Goal: Information Seeking & Learning: Check status

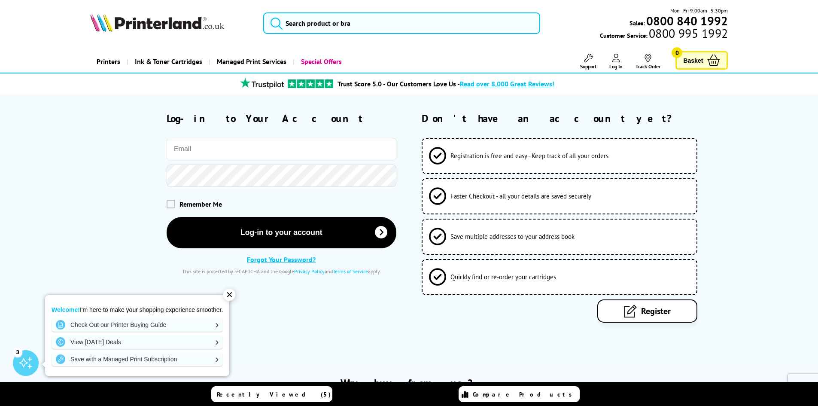
type input "[EMAIL_ADDRESS][DOMAIN_NAME]"
click at [268, 230] on button "Log-in to your account" at bounding box center [282, 232] width 230 height 31
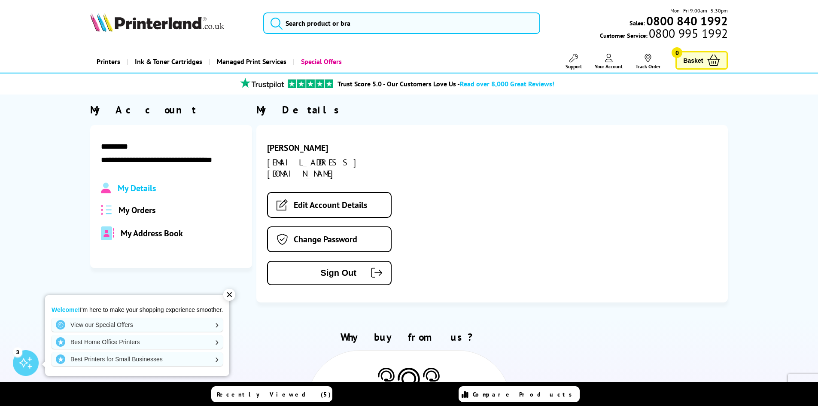
click at [140, 206] on span "My Orders" at bounding box center [136, 209] width 37 height 11
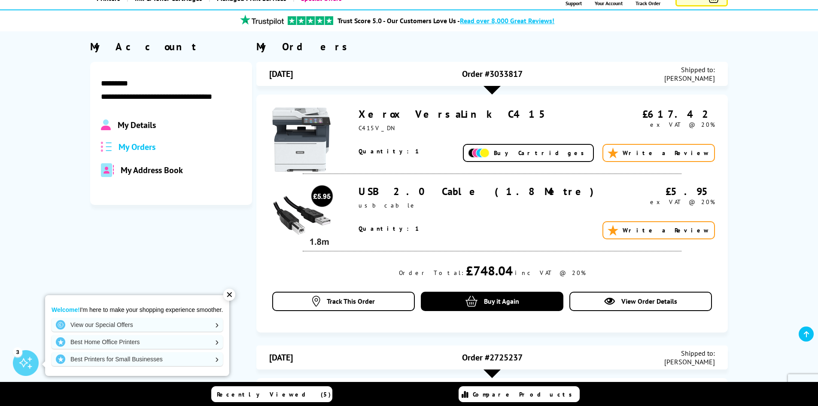
scroll to position [129, 0]
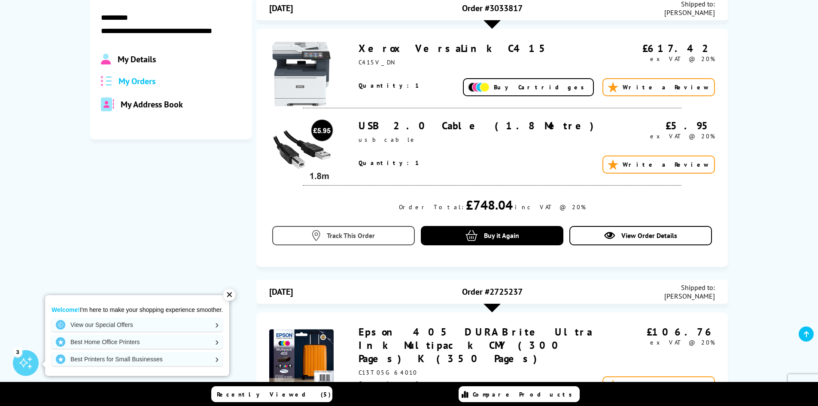
click at [362, 232] on span "Track This Order" at bounding box center [351, 235] width 48 height 9
click at [315, 232] on icon at bounding box center [316, 235] width 8 height 11
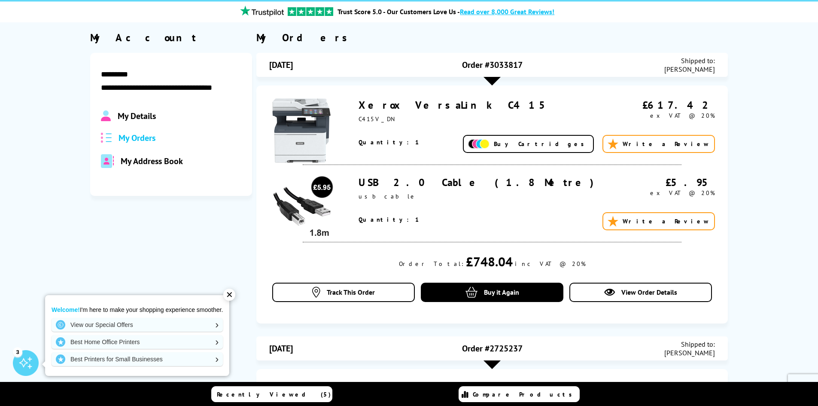
scroll to position [43, 0]
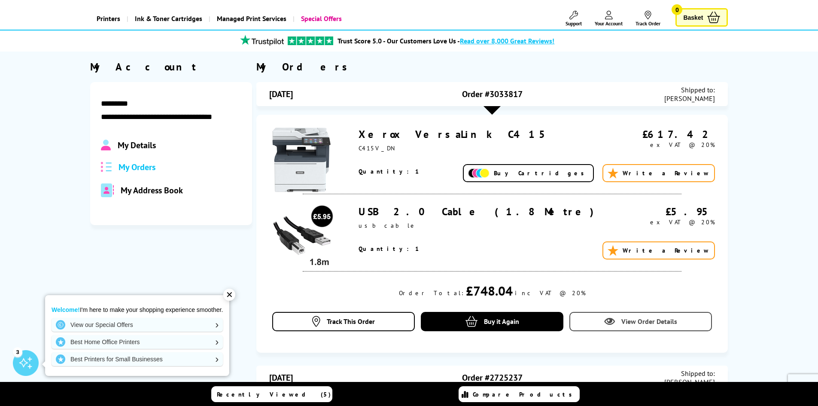
click at [628, 319] on span "View Order Details" at bounding box center [649, 321] width 56 height 9
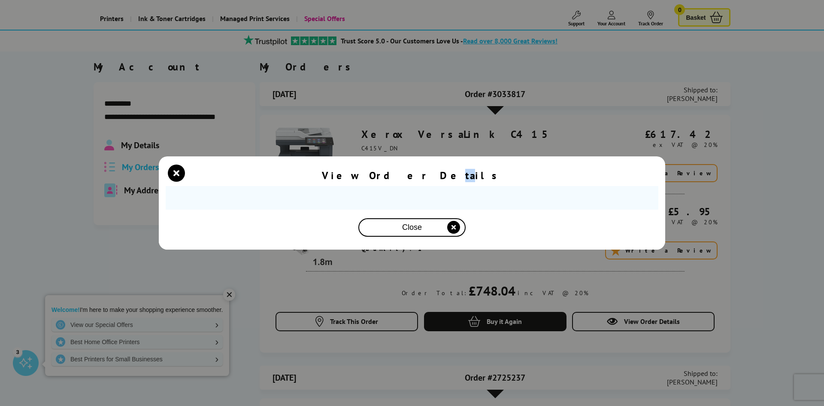
drag, startPoint x: 443, startPoint y: 91, endPoint x: 436, endPoint y: 91, distance: 6.9
click at [434, 169] on div "View Order Details" at bounding box center [412, 175] width 180 height 13
click at [414, 227] on span "Close" at bounding box center [412, 227] width 20 height 9
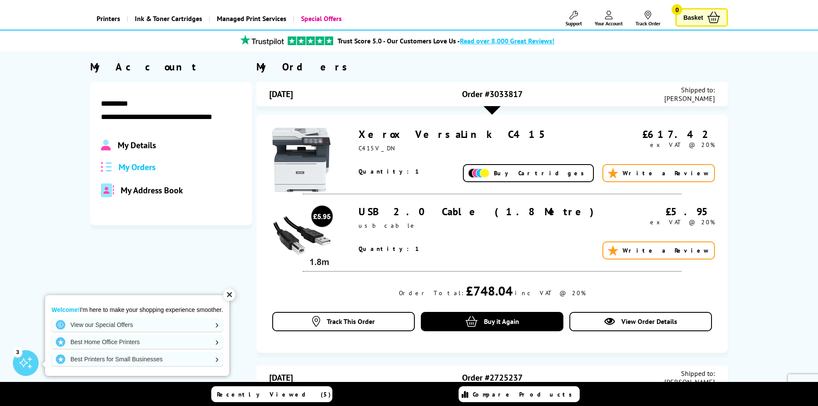
drag, startPoint x: 522, startPoint y: 92, endPoint x: 485, endPoint y: 94, distance: 37.4
click at [485, 94] on span "Order #3033817" at bounding box center [492, 93] width 61 height 11
copy span "#3033817"
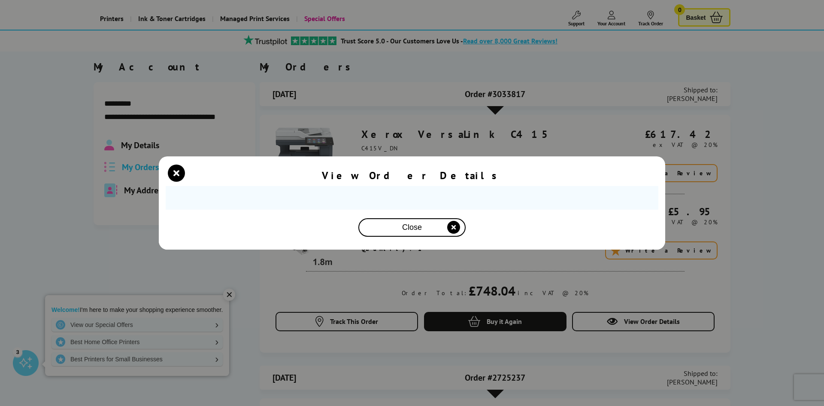
click at [456, 226] on icon "close modal" at bounding box center [453, 227] width 13 height 13
click at [177, 172] on icon "close modal" at bounding box center [176, 172] width 17 height 17
